Goal: Task Accomplishment & Management: Manage account settings

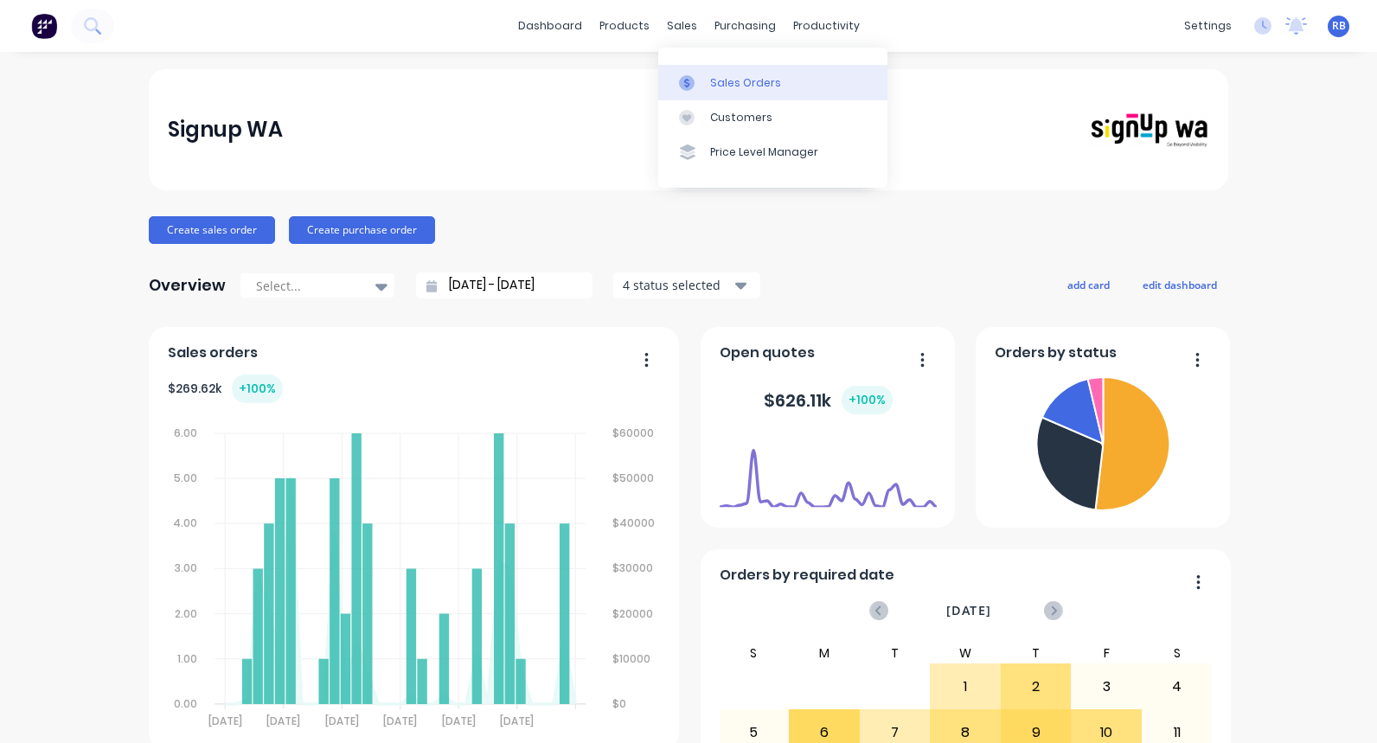
click at [738, 85] on div "Sales Orders" at bounding box center [745, 83] width 71 height 16
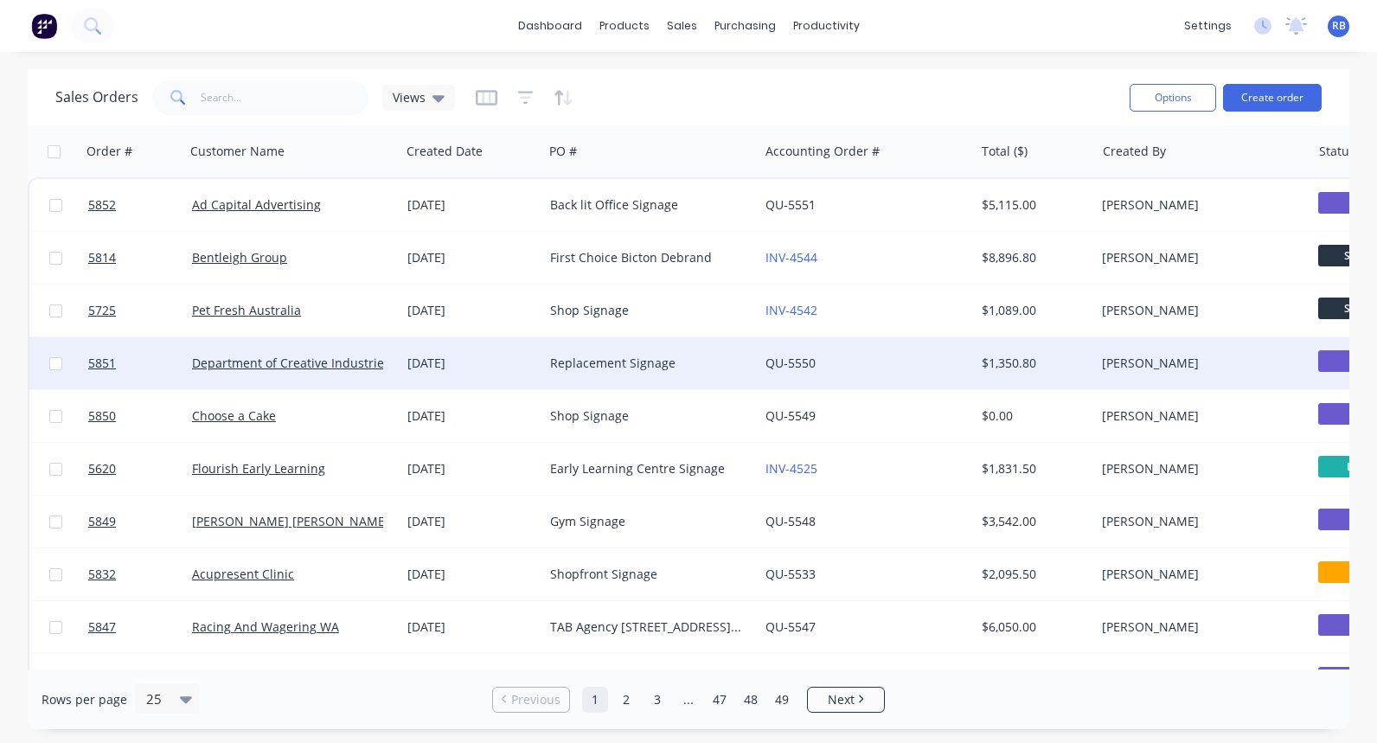
click at [680, 353] on div "Replacement Signage" at bounding box center [650, 363] width 215 height 52
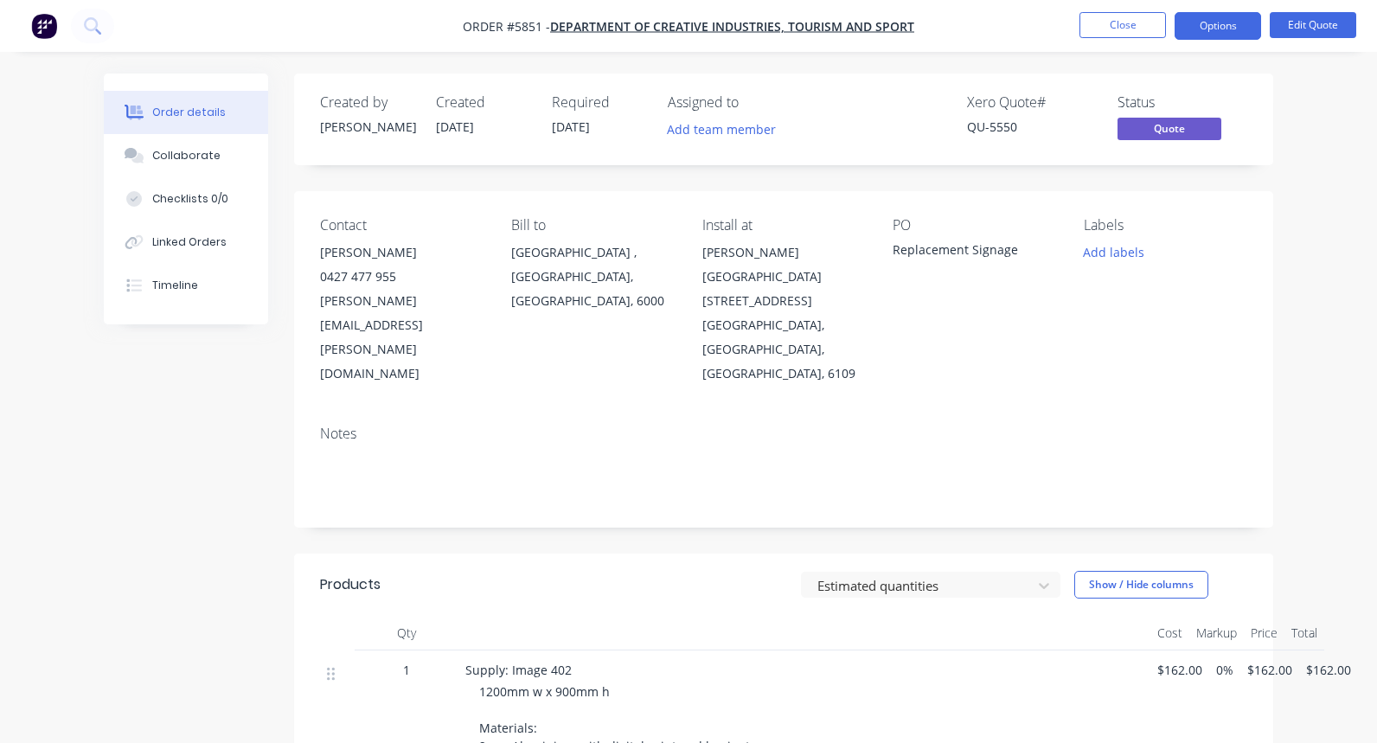
scroll to position [112, 0]
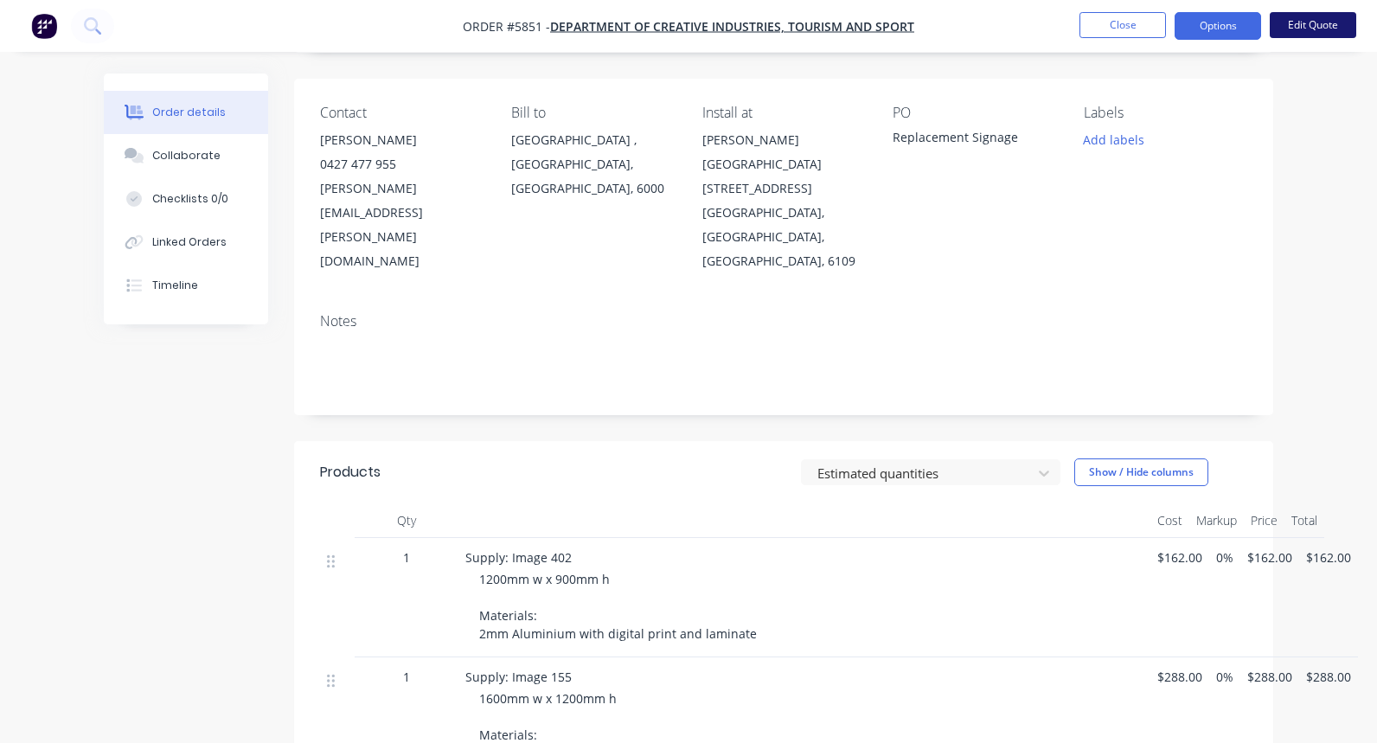
click at [1302, 23] on button "Edit Quote" at bounding box center [1313, 25] width 87 height 26
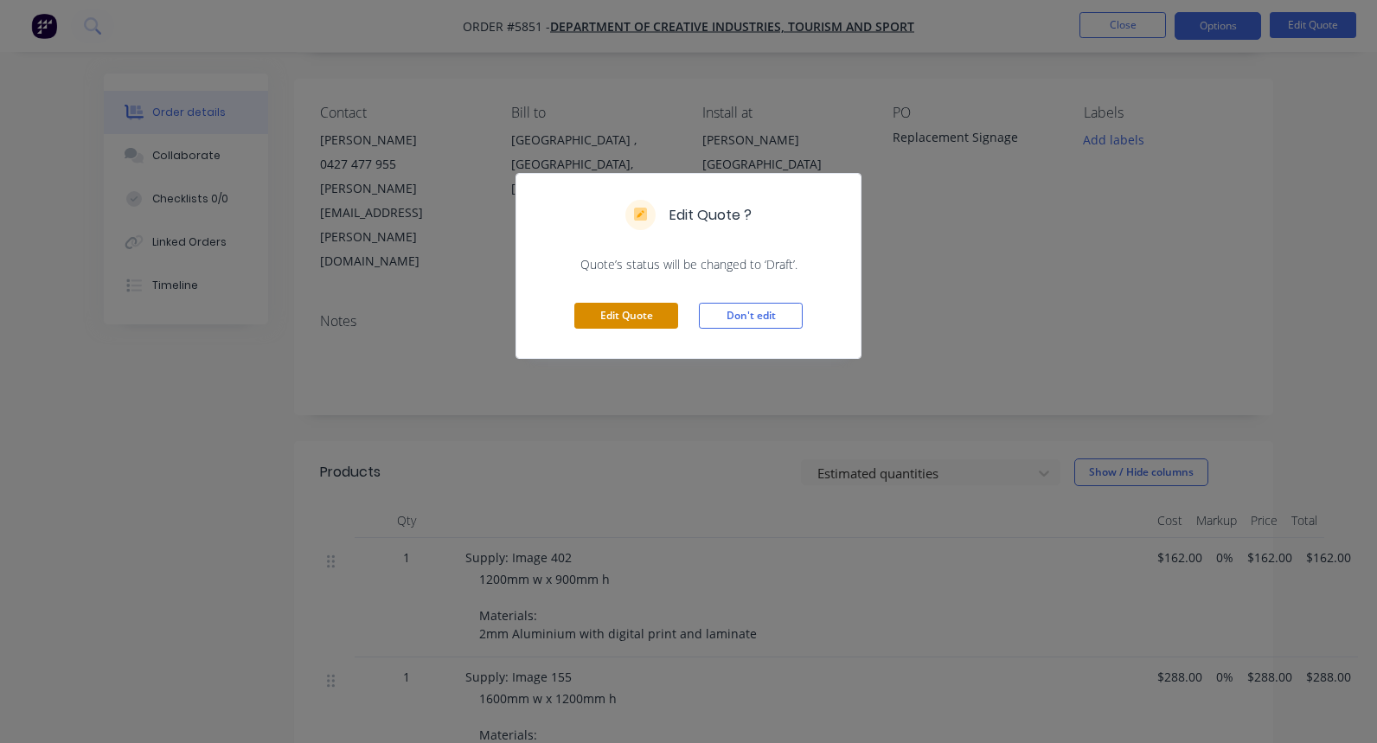
click at [605, 324] on button "Edit Quote" at bounding box center [626, 316] width 104 height 26
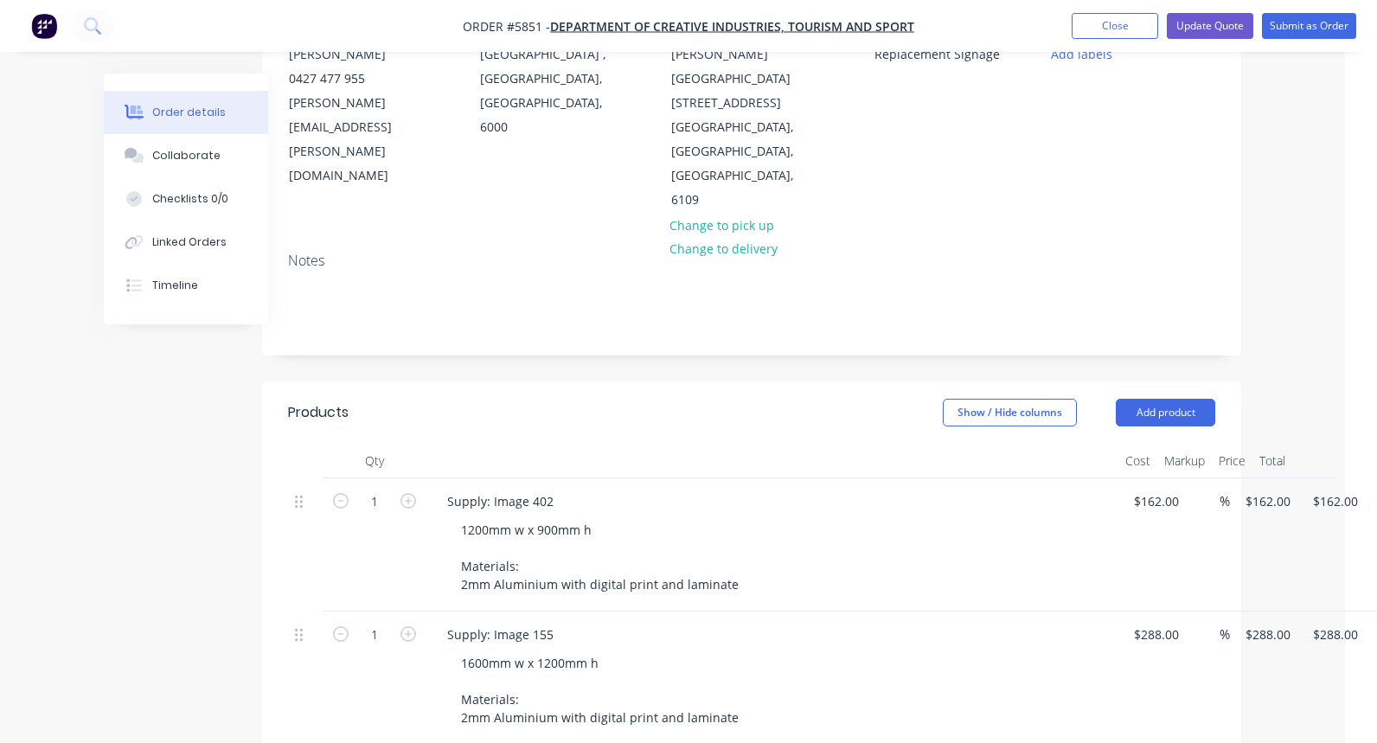
scroll to position [202, 33]
click at [1151, 486] on input "162" at bounding box center [1159, 498] width 54 height 25
type input "$195.00"
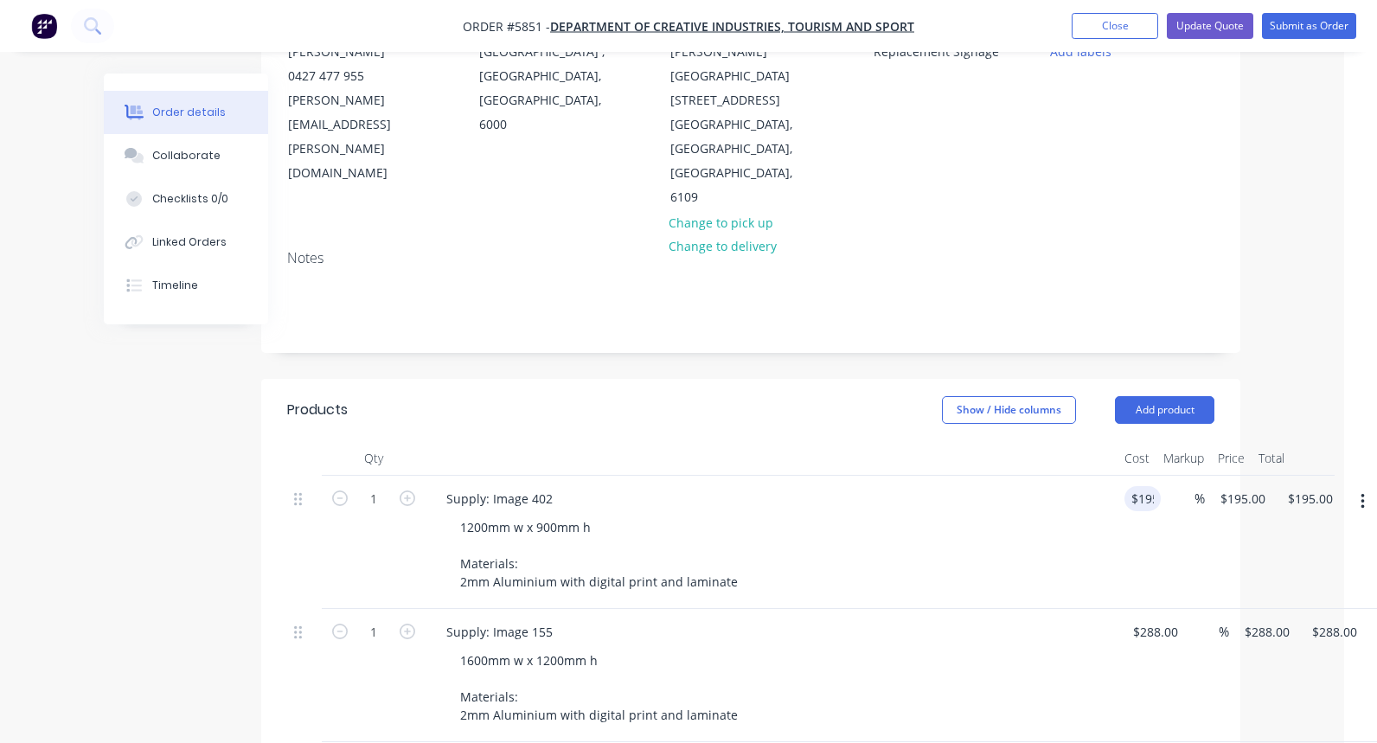
click at [1087, 515] on div "1200mm w x 900mm h Materials: 2mm Aluminium with digital print and laminate" at bounding box center [778, 555] width 664 height 80
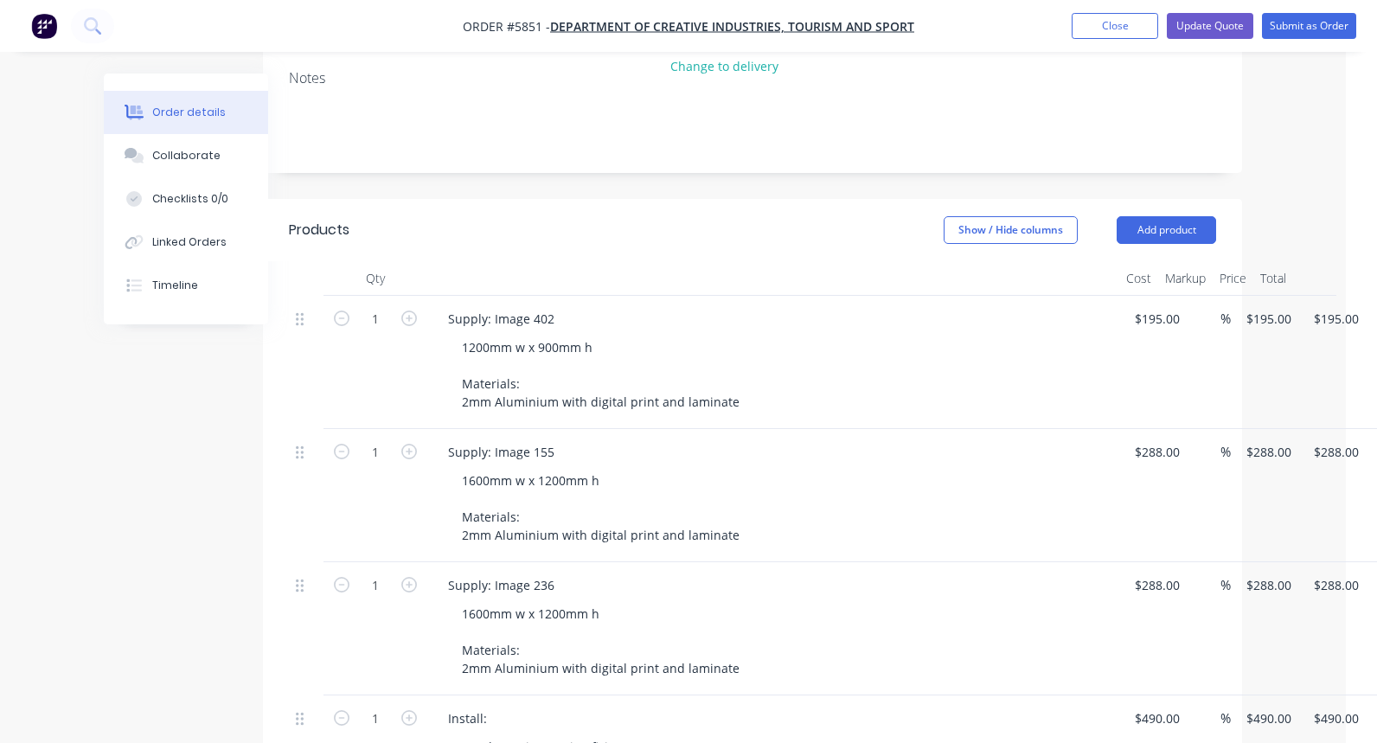
scroll to position [389, 31]
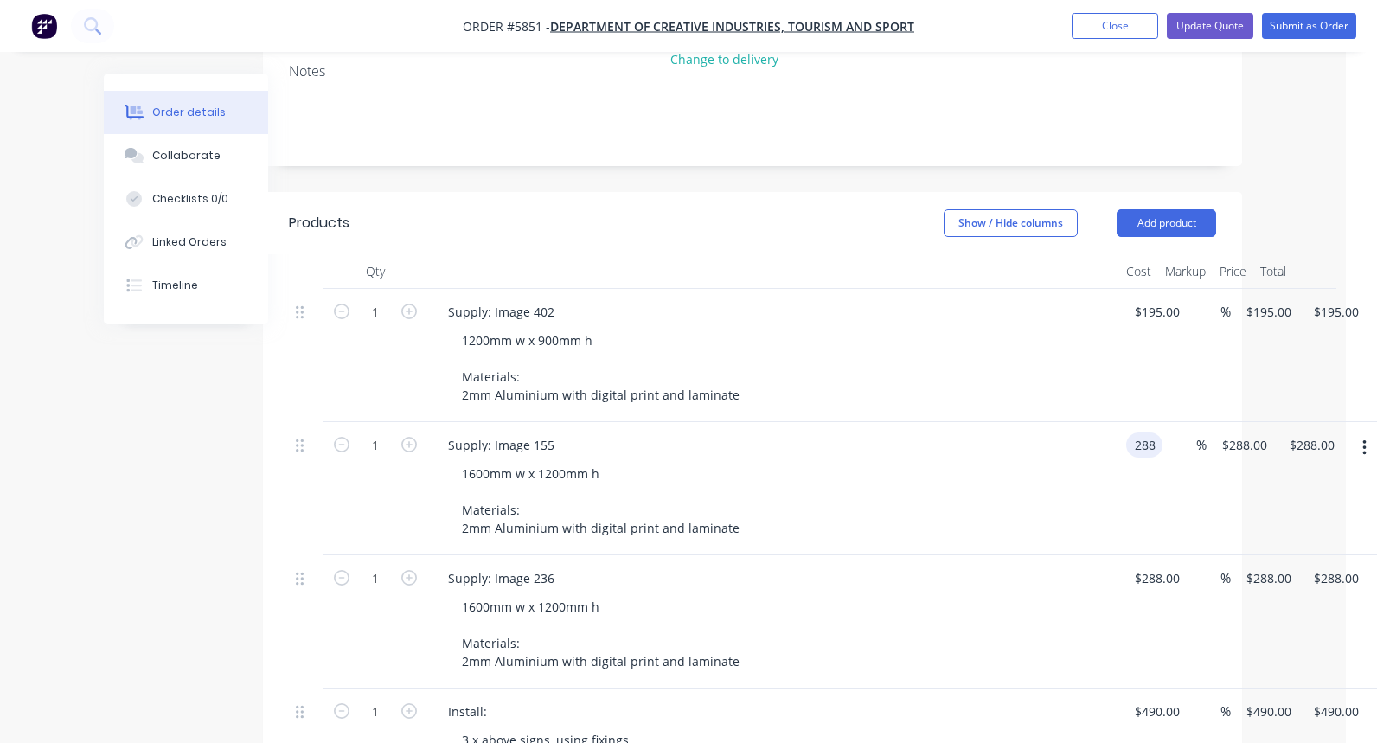
click at [1151, 433] on input "288" at bounding box center [1147, 445] width 29 height 25
type input "$345.50"
type input "288"
type input "$345.50"
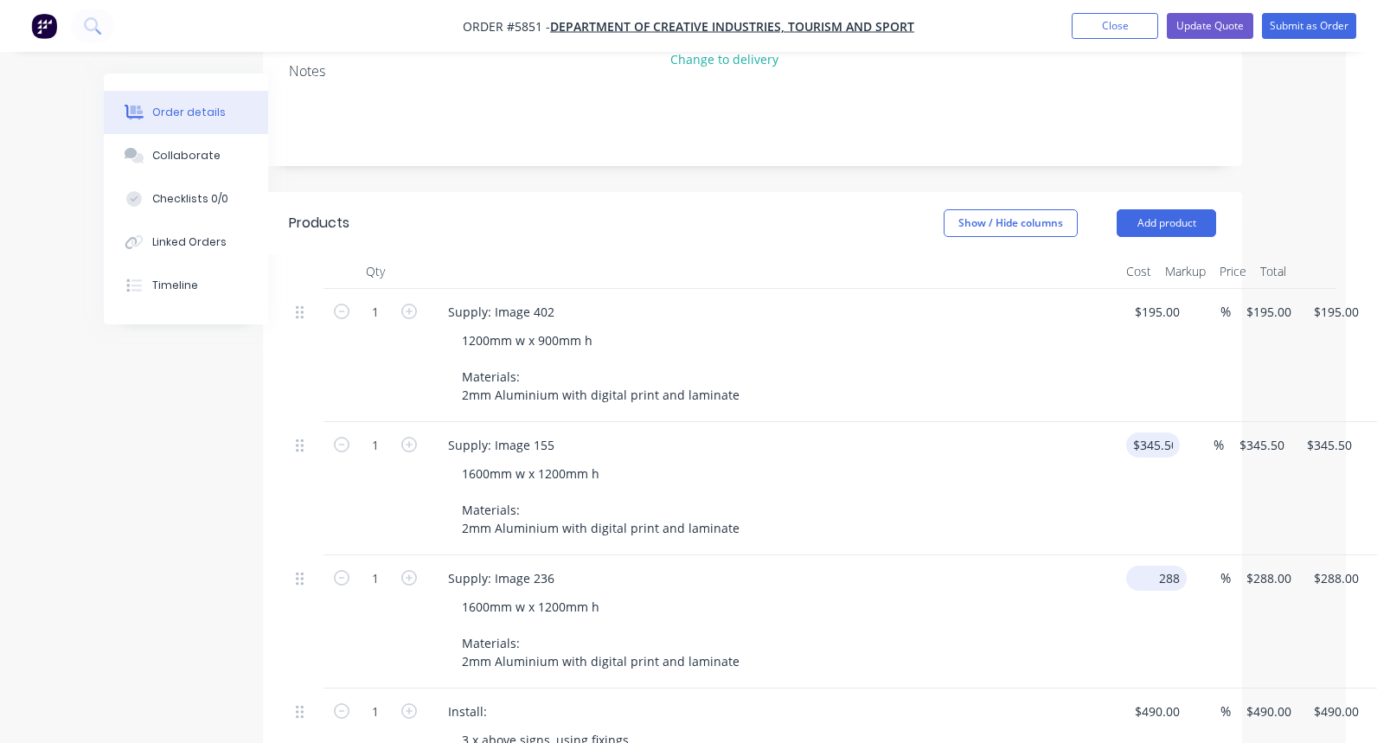
click at [1167, 555] on div "1 Supply: Image 236 1600mm w x 1200mm h Materials: 2mm Aluminium with digital p…" at bounding box center [752, 621] width 927 height 133
type input "$345.50"
click at [1086, 594] on div "1600mm w x 1200mm h Materials: 2mm Aluminium with digital print and laminate" at bounding box center [780, 634] width 664 height 80
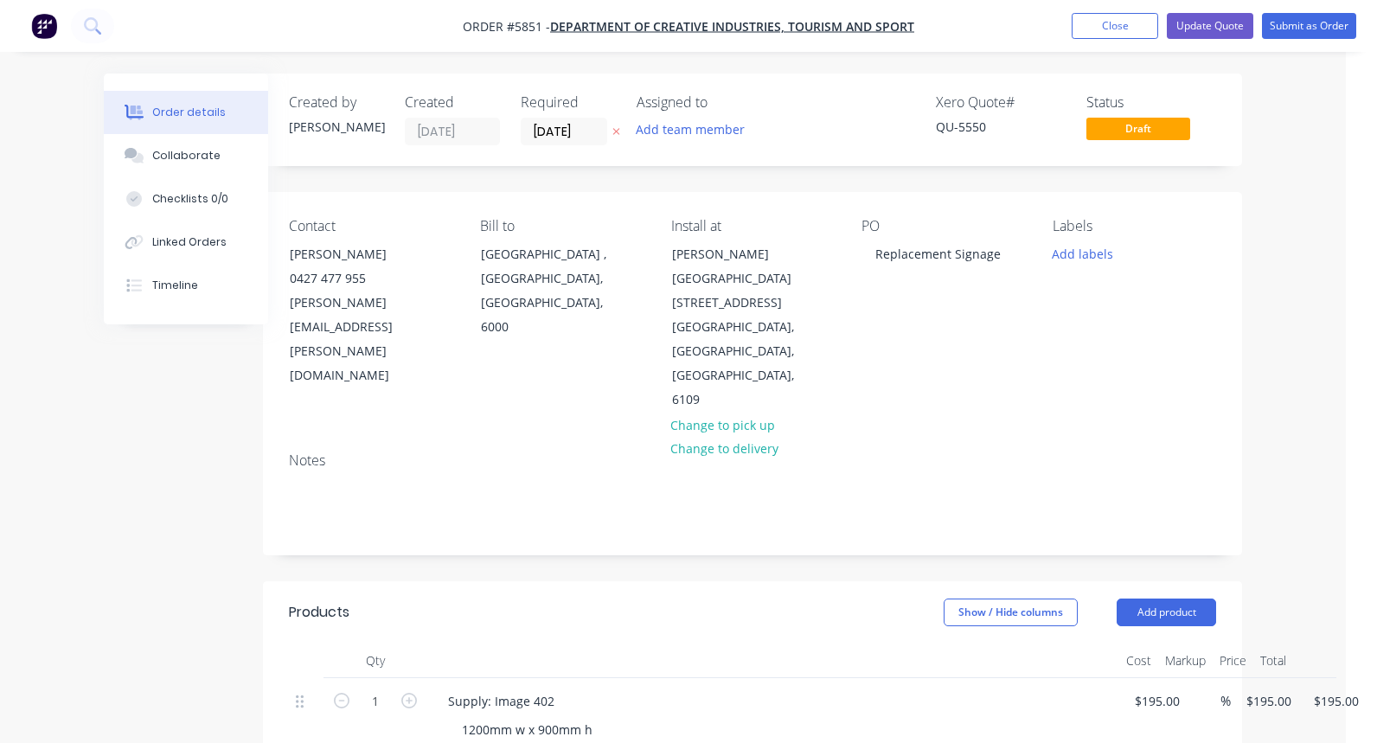
scroll to position [0, 31]
click at [1219, 26] on button "Update Quote" at bounding box center [1210, 26] width 87 height 26
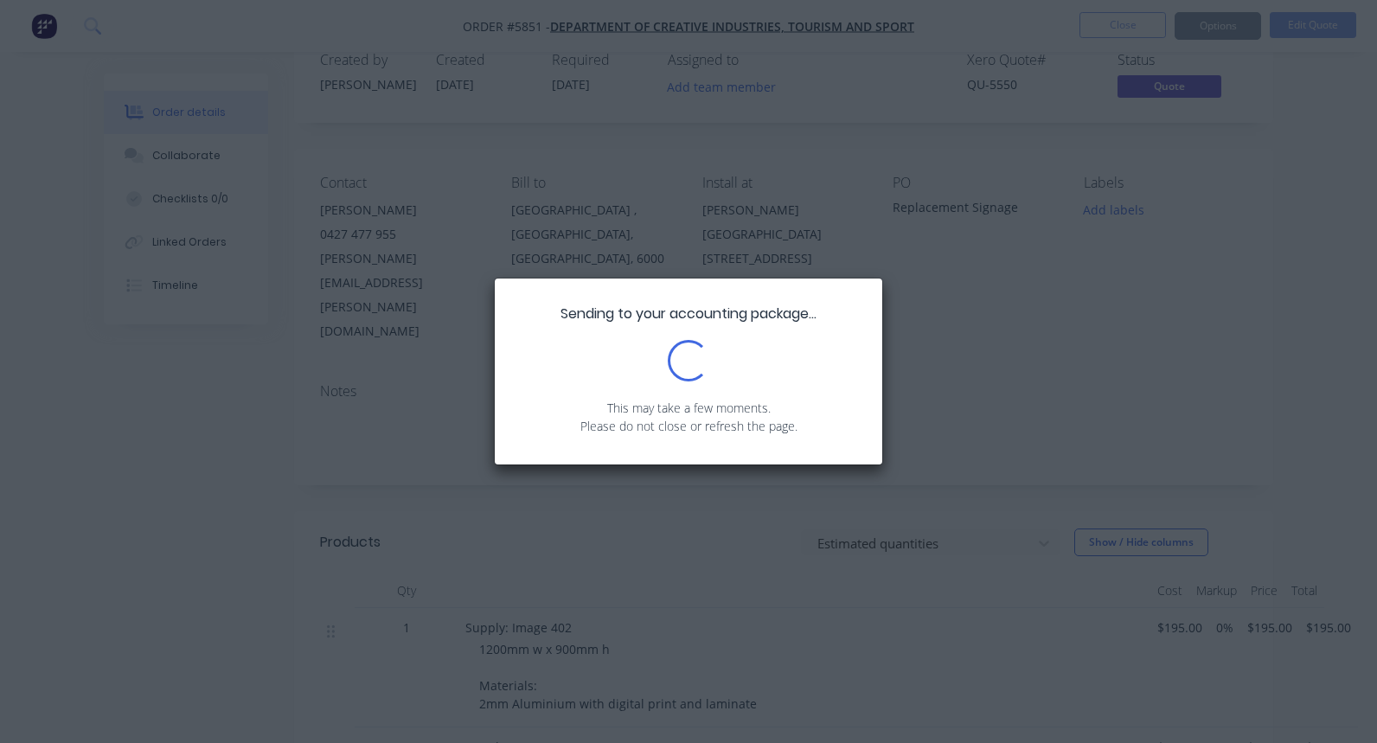
scroll to position [55, 0]
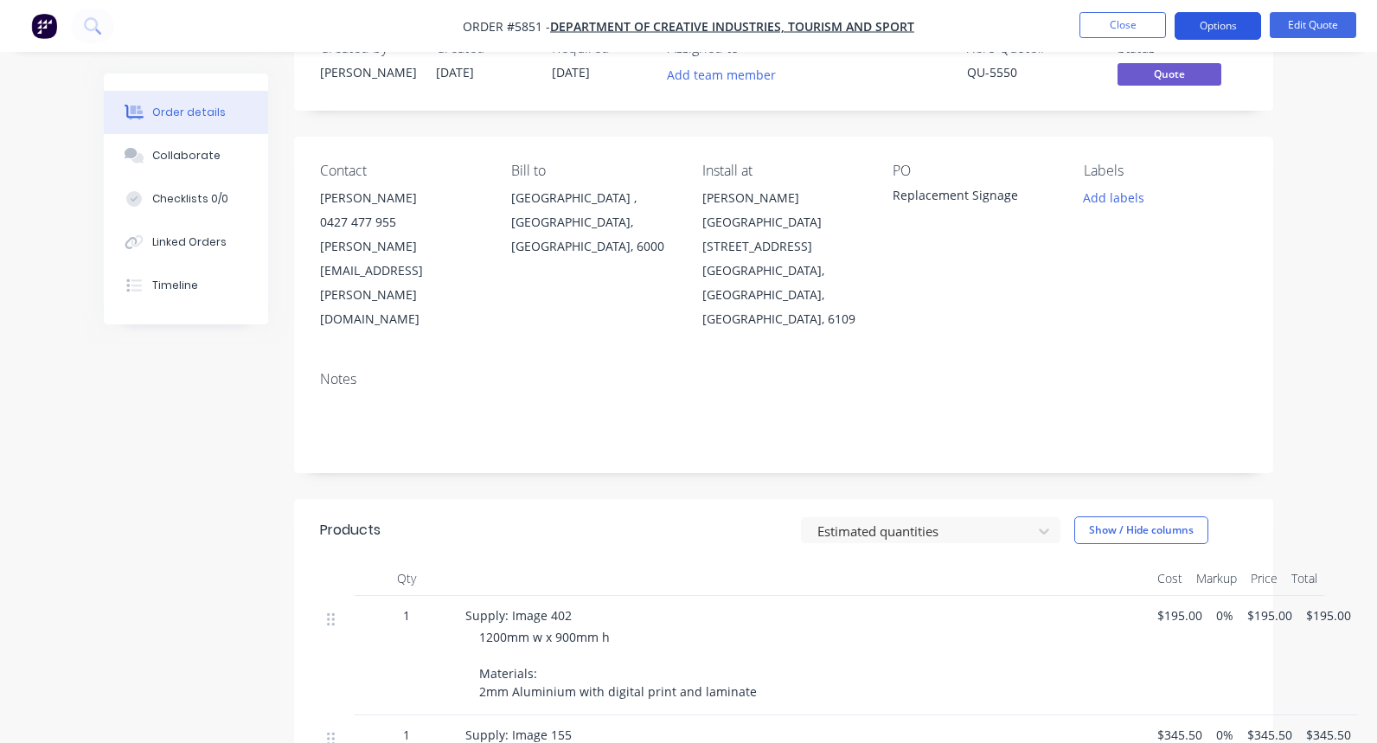
click at [1229, 33] on button "Options" at bounding box center [1218, 26] width 87 height 28
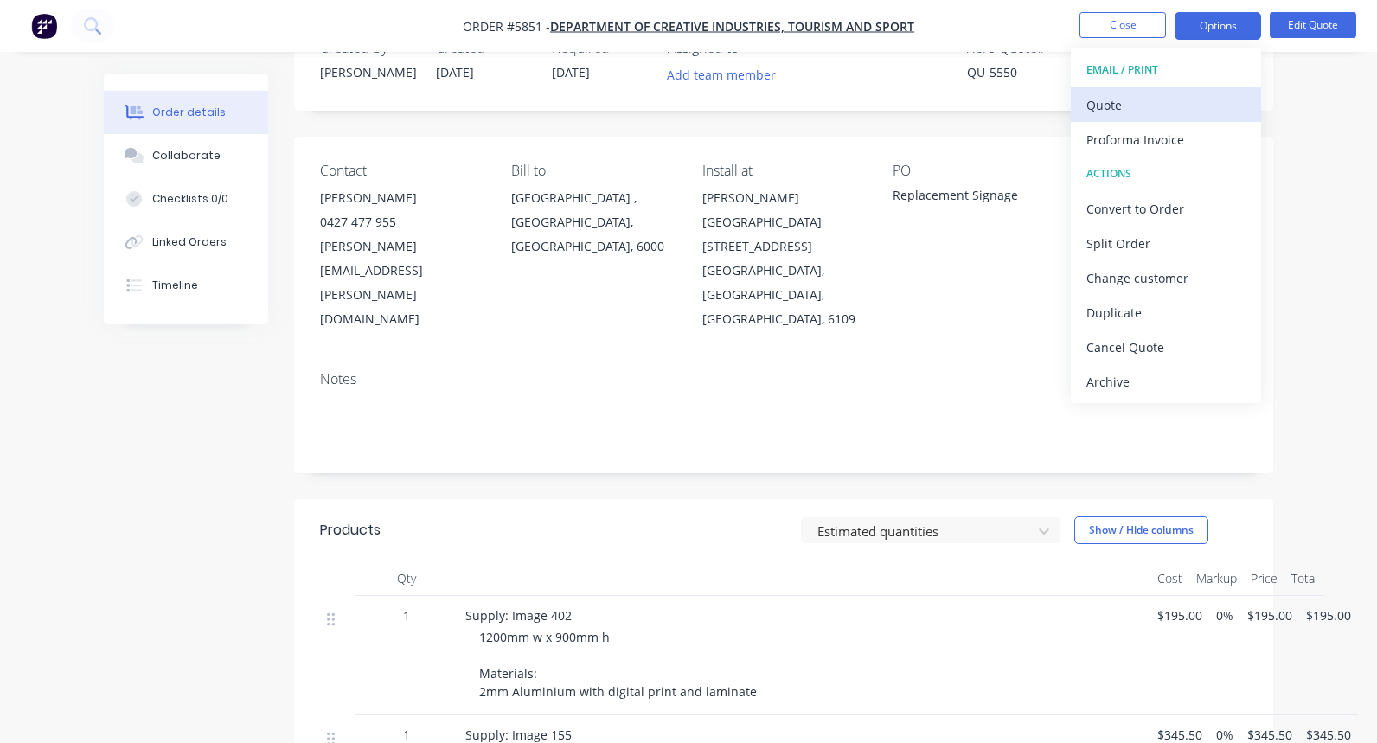
click at [1131, 110] on div "Quote" at bounding box center [1166, 105] width 159 height 25
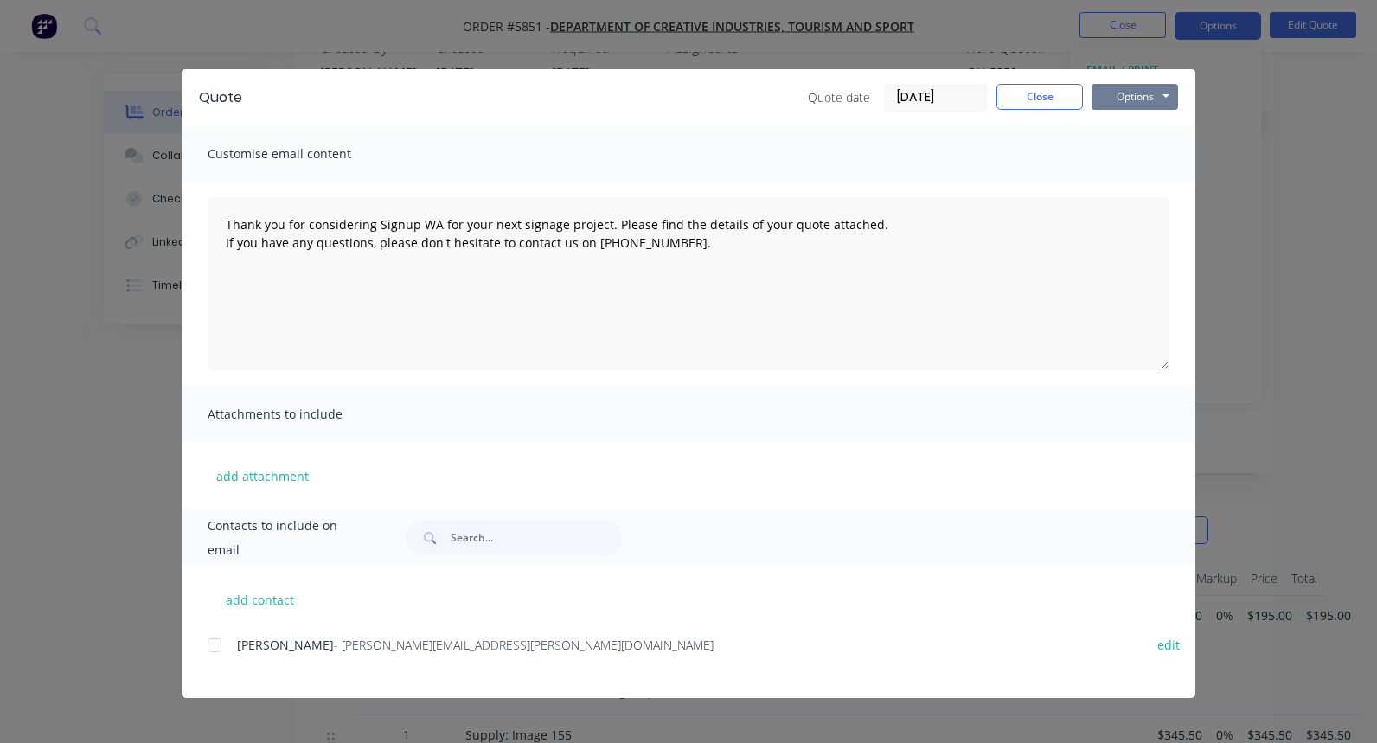
click at [1145, 100] on button "Options" at bounding box center [1135, 97] width 87 height 26
click at [1139, 161] on button "Print" at bounding box center [1147, 156] width 111 height 29
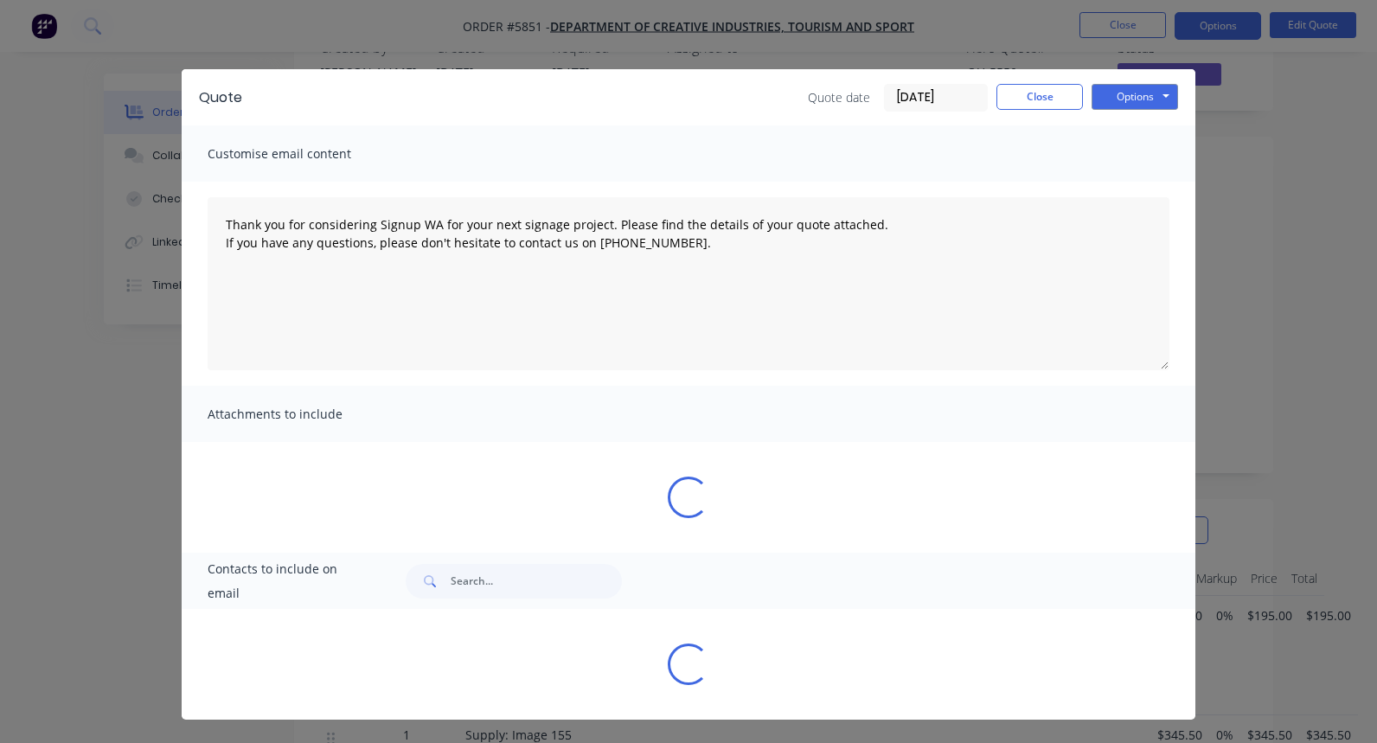
type textarea "Thank you for considering Signup WA for your next signage project. Please find …"
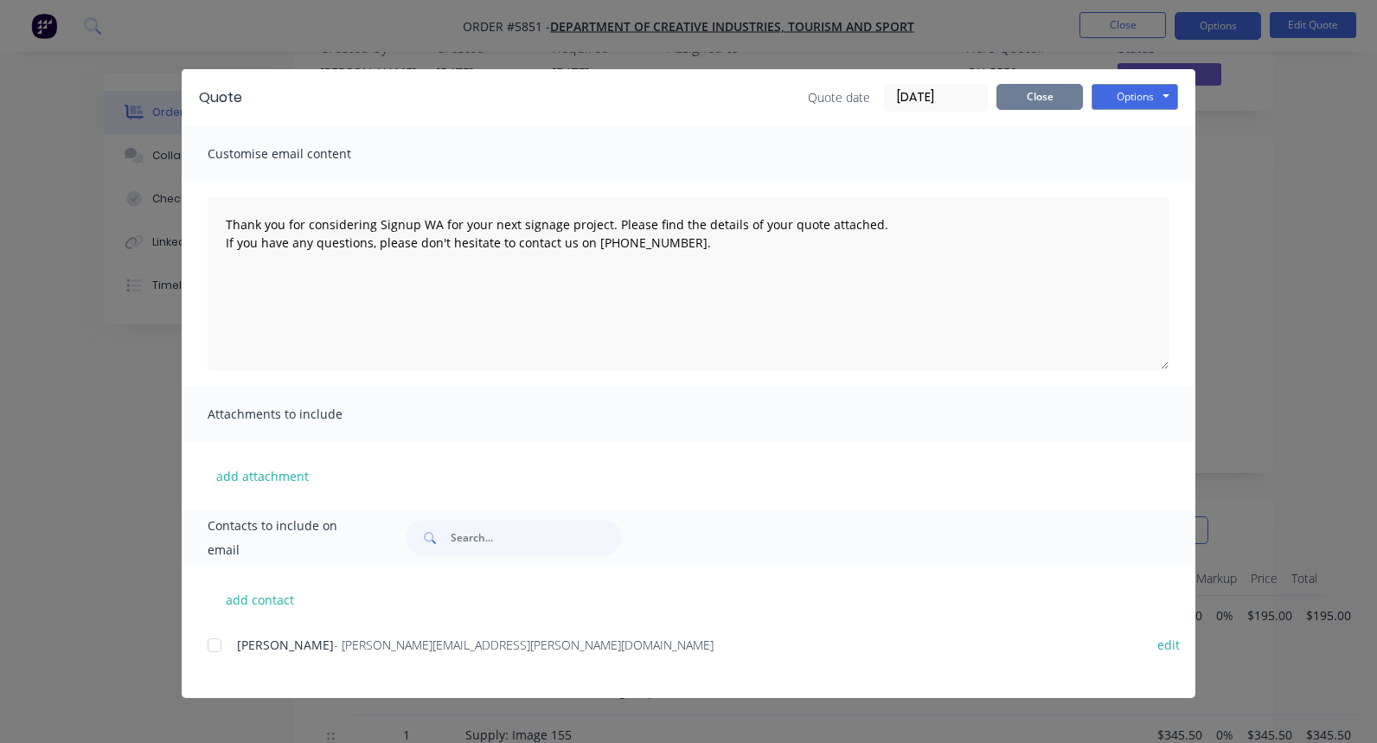
click at [1016, 95] on button "Close" at bounding box center [1040, 97] width 87 height 26
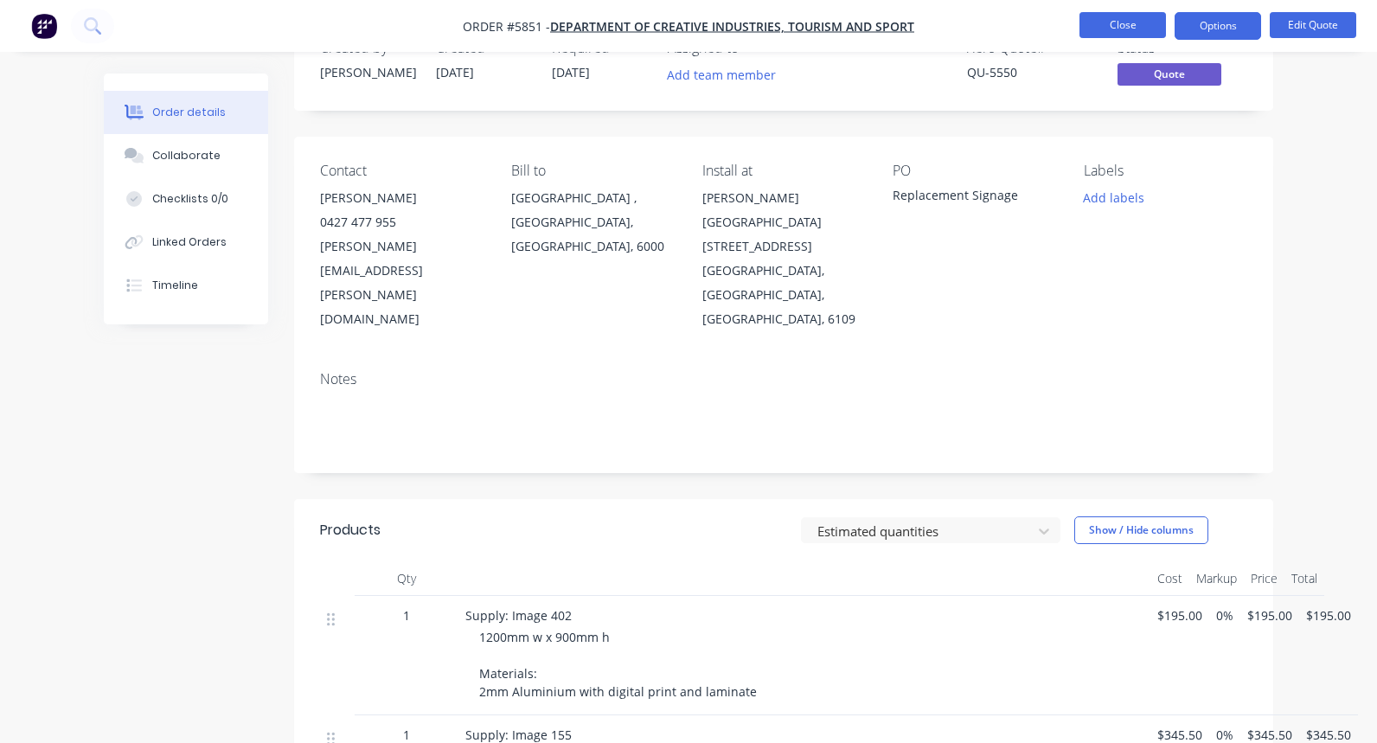
click at [1090, 27] on button "Close" at bounding box center [1123, 25] width 87 height 26
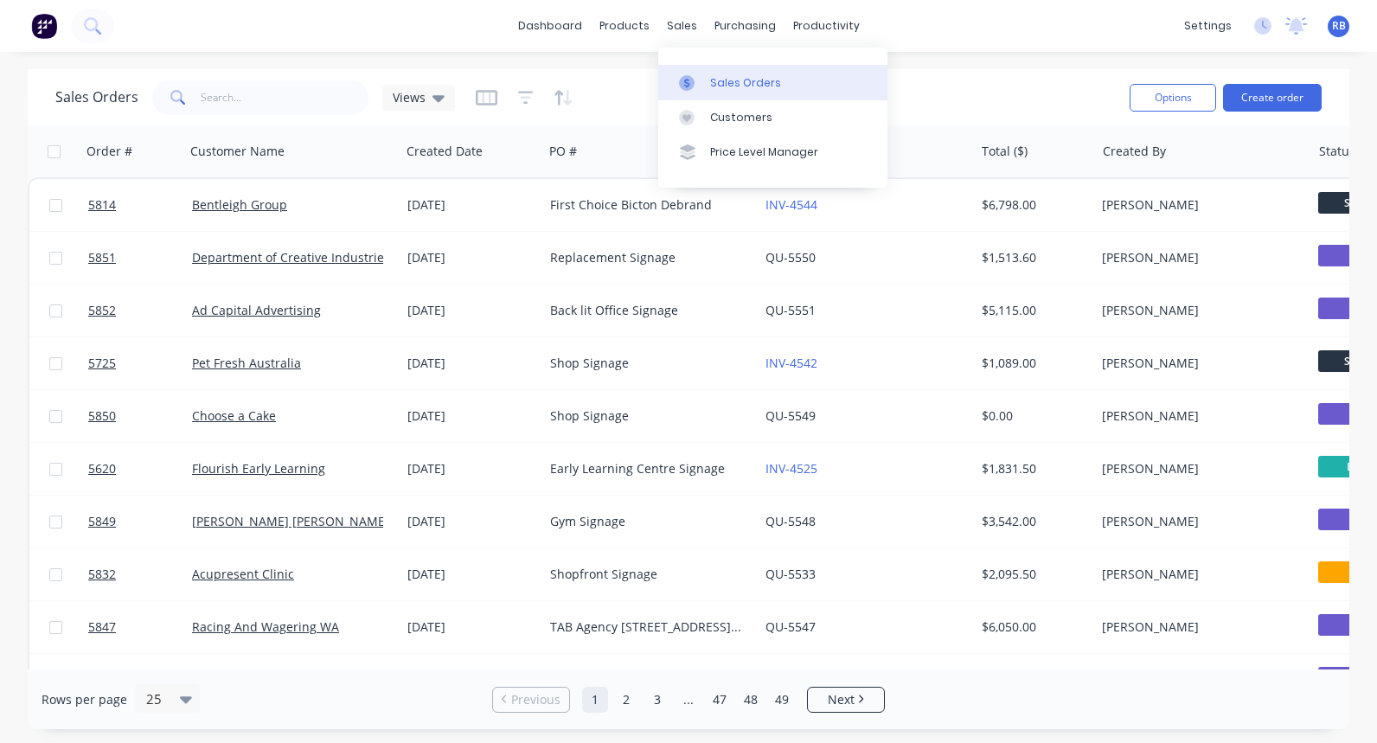
click at [738, 82] on div "Sales Orders" at bounding box center [745, 83] width 71 height 16
click at [255, 98] on input "text" at bounding box center [285, 97] width 169 height 35
type input "bicton"
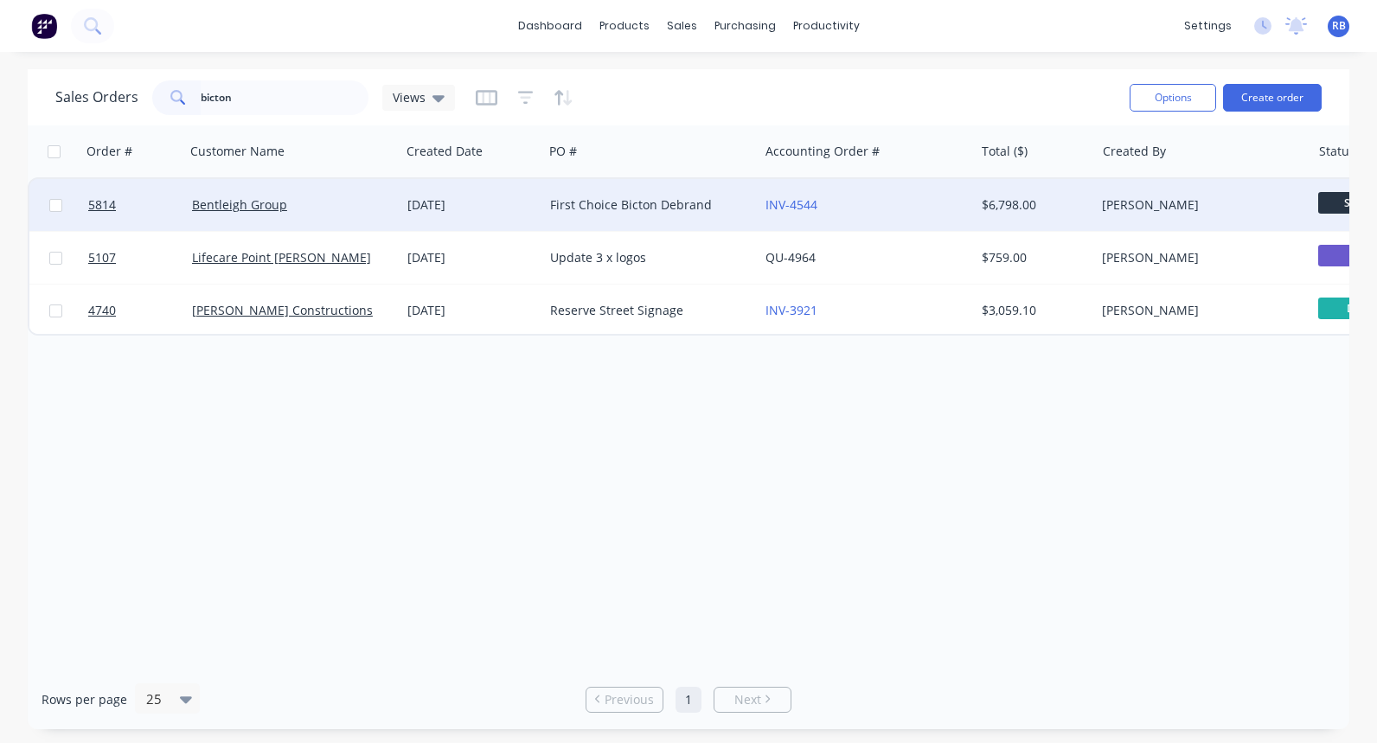
click at [876, 202] on div "INV-4544" at bounding box center [862, 204] width 192 height 17
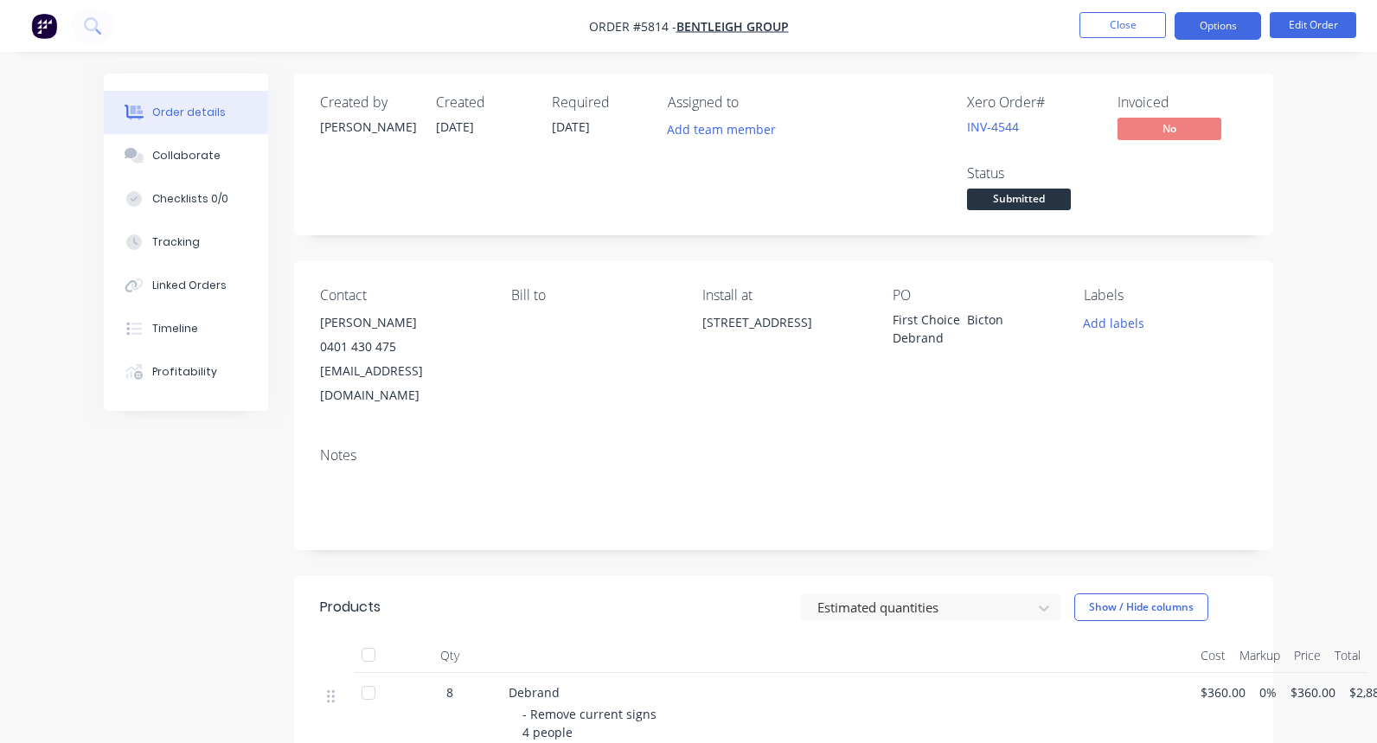
click at [1219, 22] on button "Options" at bounding box center [1218, 26] width 87 height 28
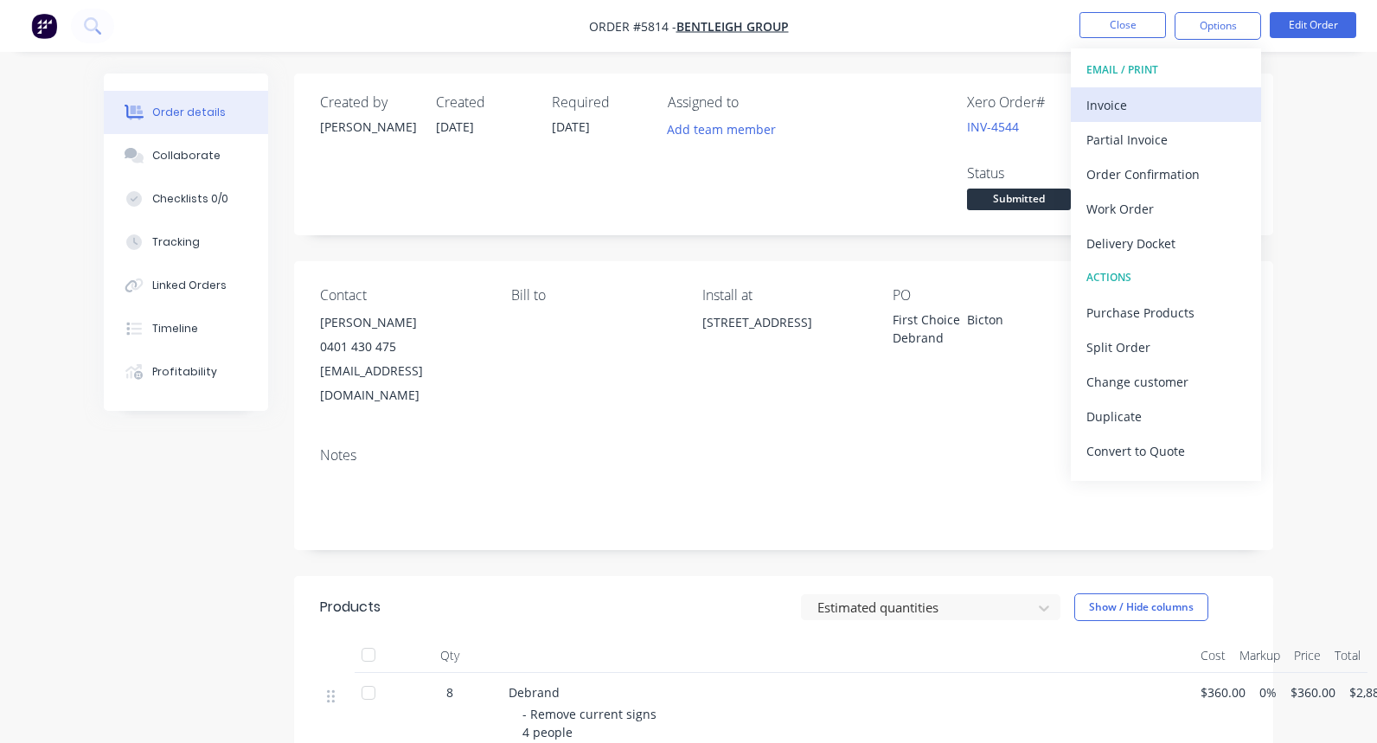
click at [1136, 105] on div "Invoice" at bounding box center [1166, 105] width 159 height 25
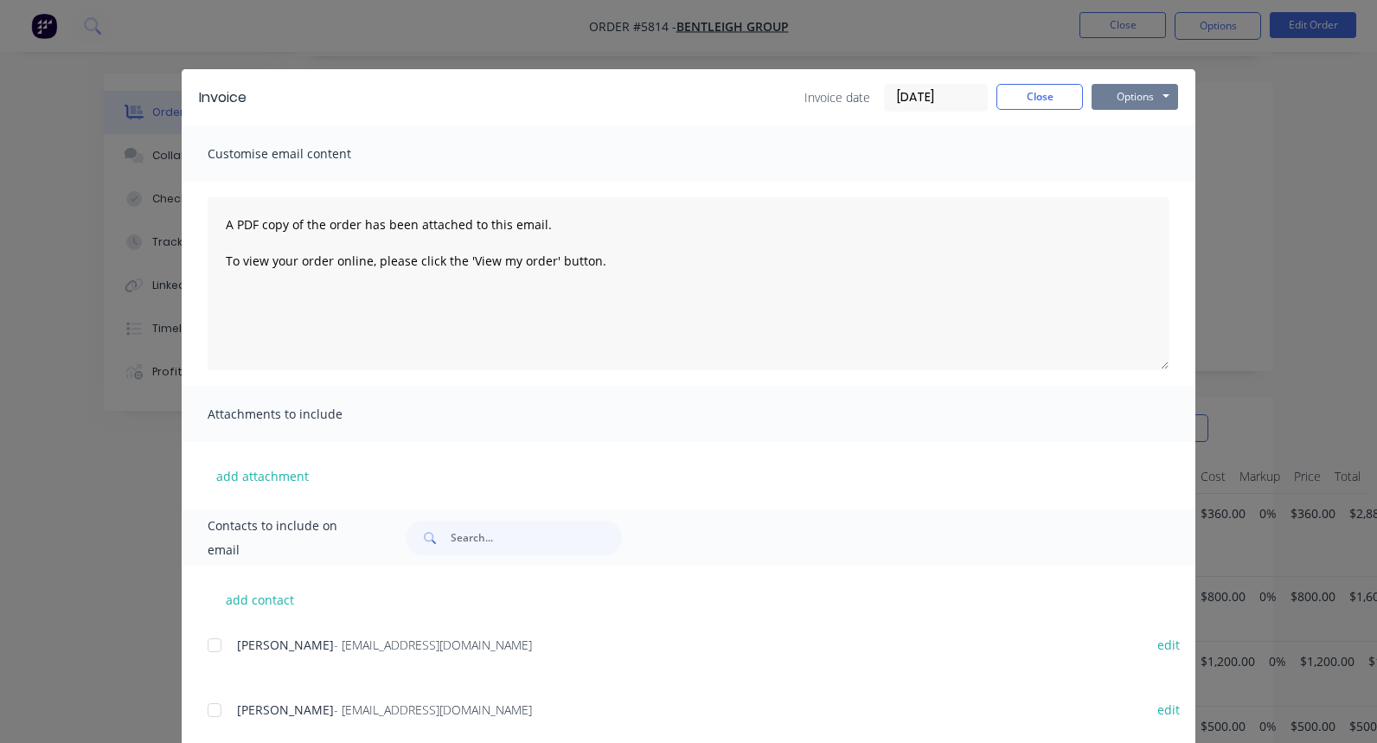
click at [1150, 99] on button "Options" at bounding box center [1135, 97] width 87 height 26
click at [1145, 157] on button "Print" at bounding box center [1147, 156] width 111 height 29
click at [1058, 96] on button "Close" at bounding box center [1040, 97] width 87 height 26
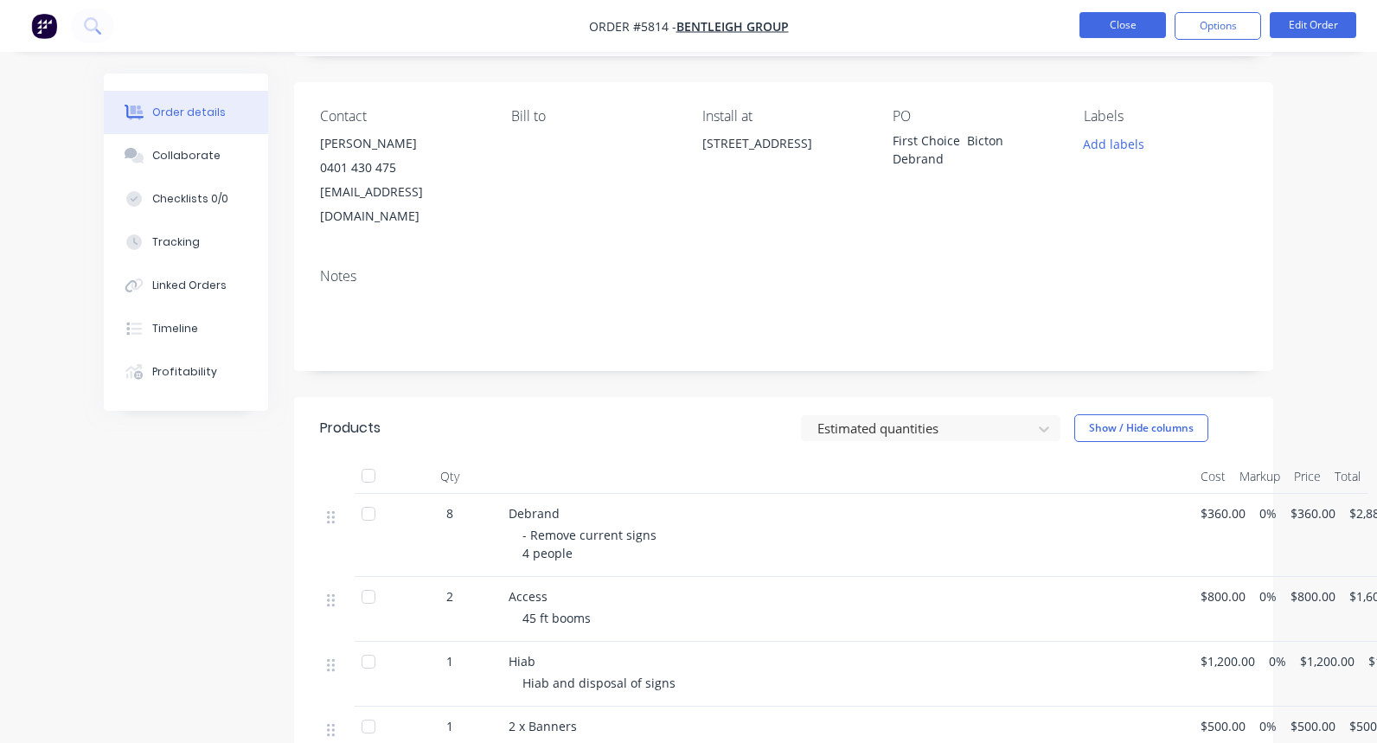
click at [1132, 16] on button "Close" at bounding box center [1123, 25] width 87 height 26
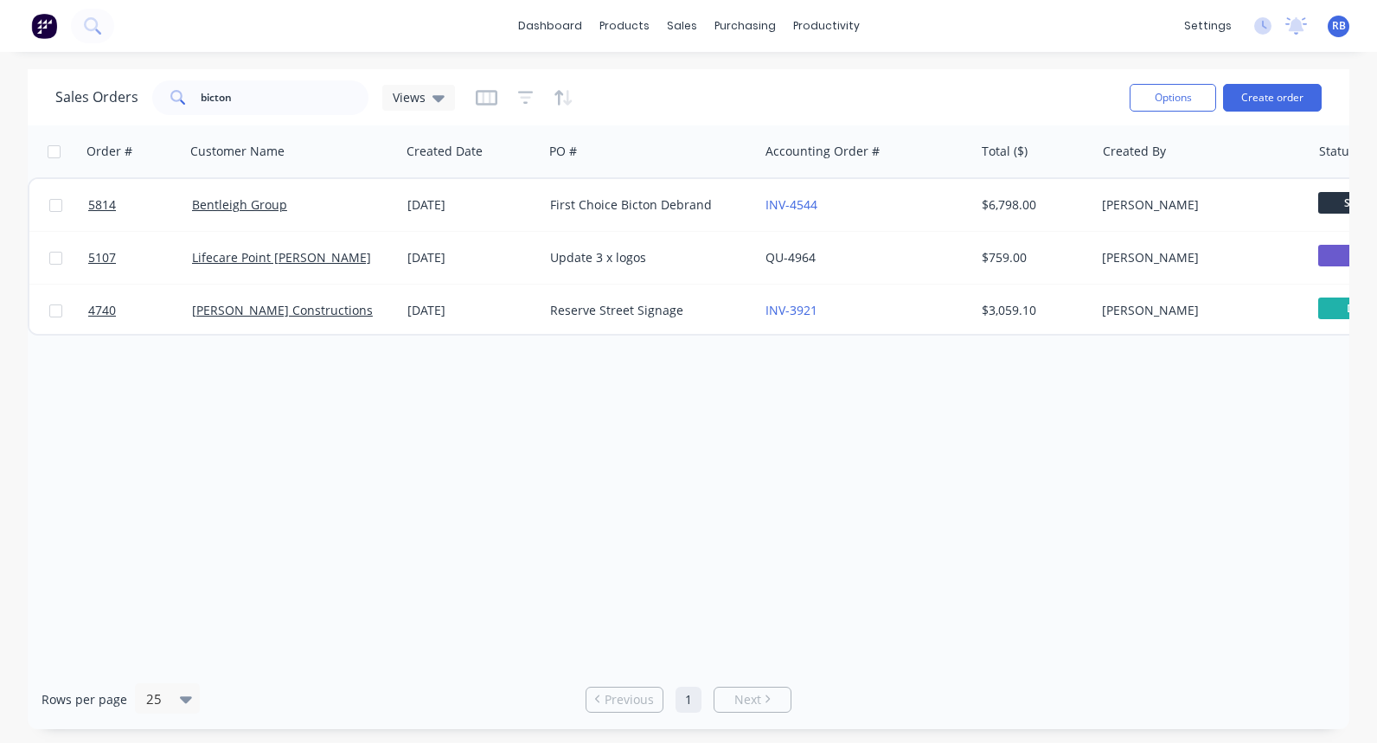
click at [1338, 33] on span "RB" at bounding box center [1339, 26] width 14 height 16
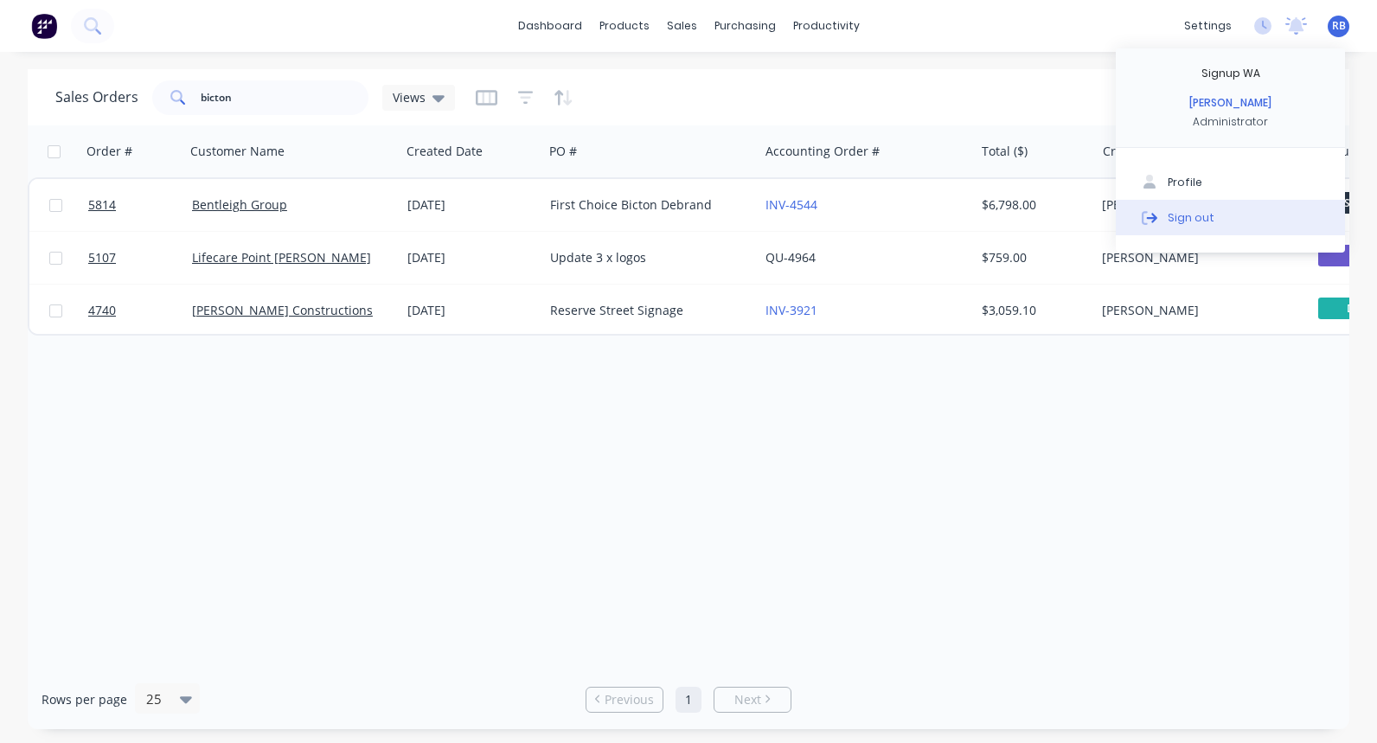
click at [1188, 224] on div "Sign out" at bounding box center [1191, 217] width 47 height 16
